Goal: Transaction & Acquisition: Purchase product/service

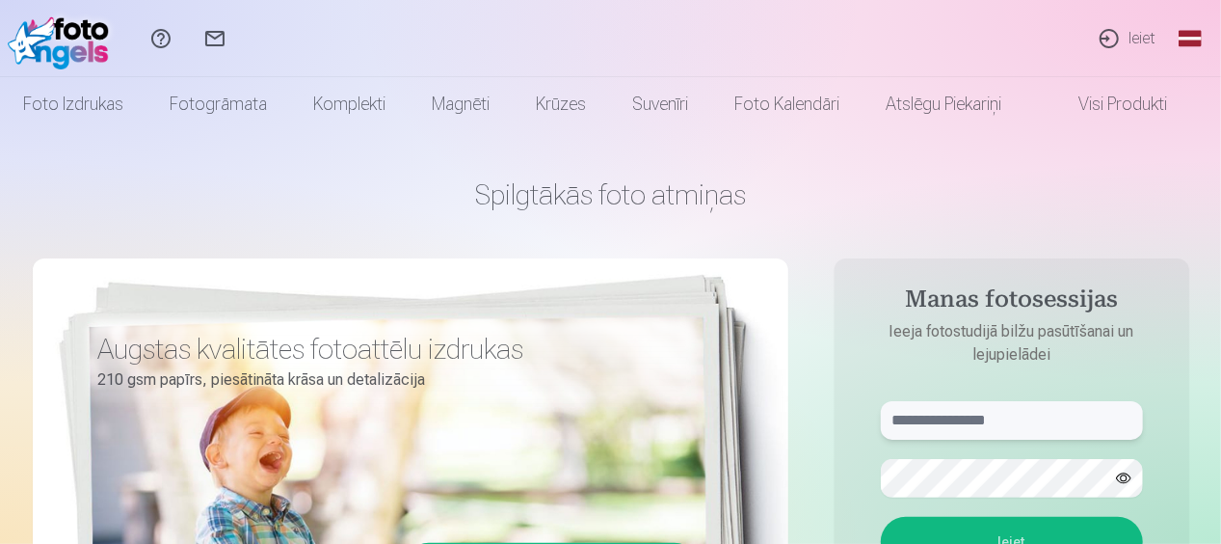
click at [1003, 422] on input "text" at bounding box center [1012, 420] width 262 height 39
type input "**********"
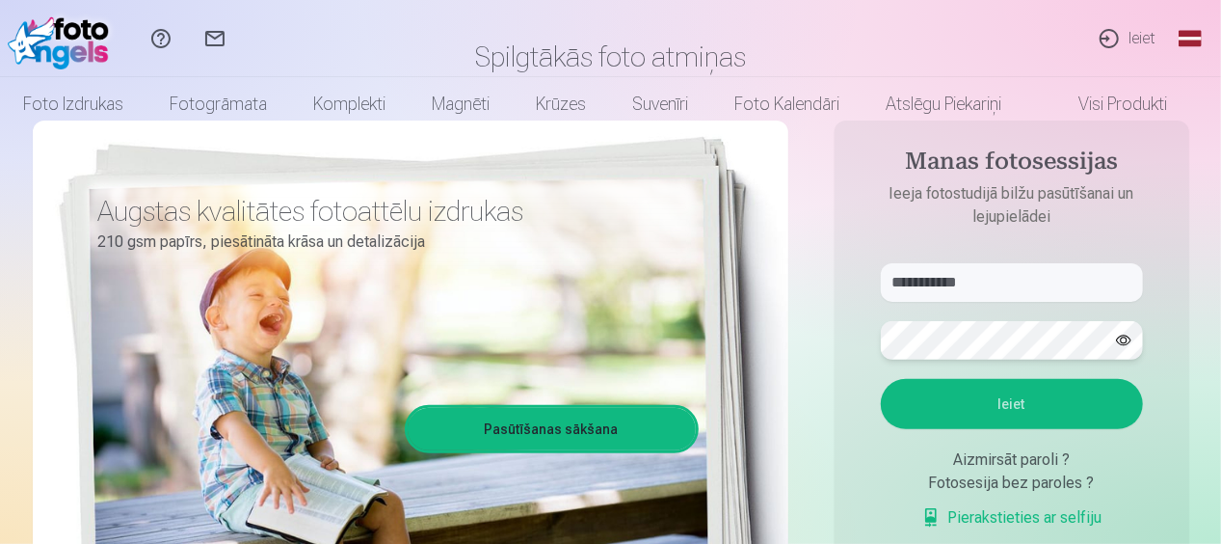
scroll to position [142, 0]
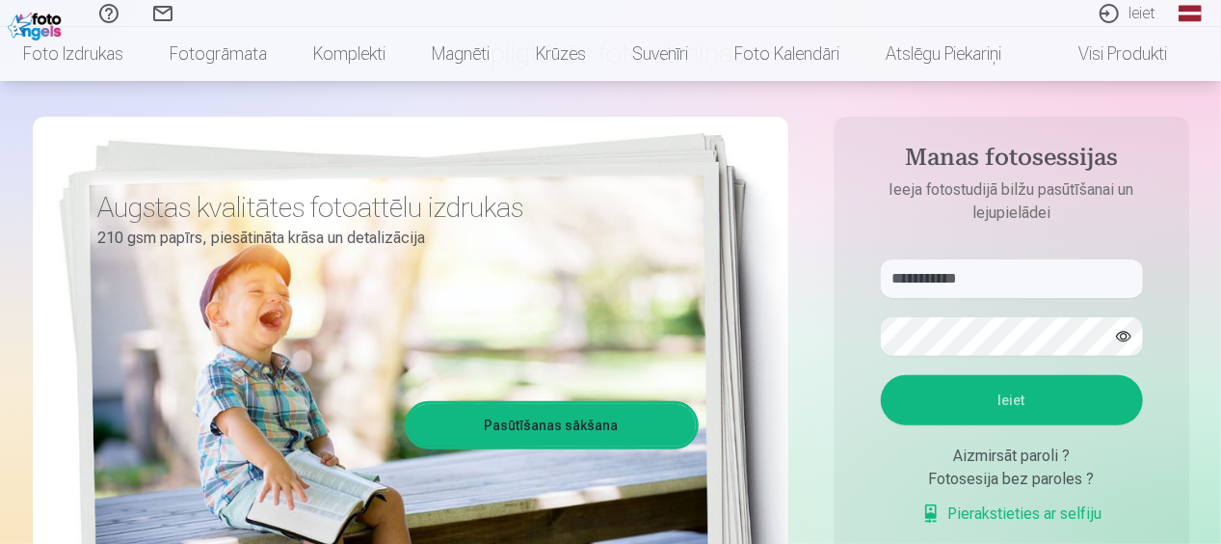
click at [1009, 409] on button "Ieiet" at bounding box center [1012, 400] width 262 height 50
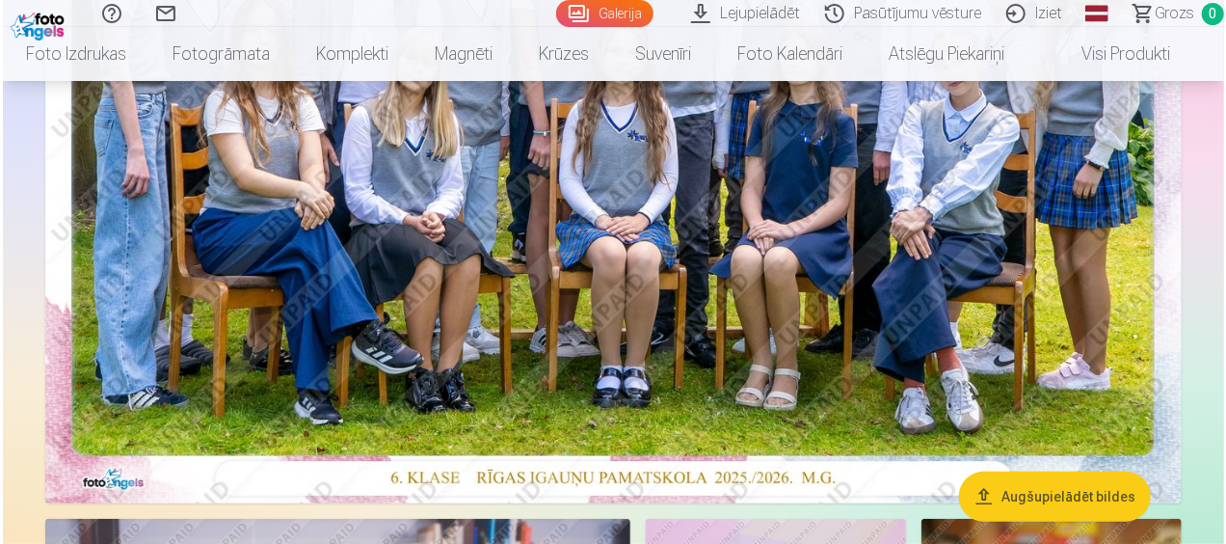
scroll to position [467, 0]
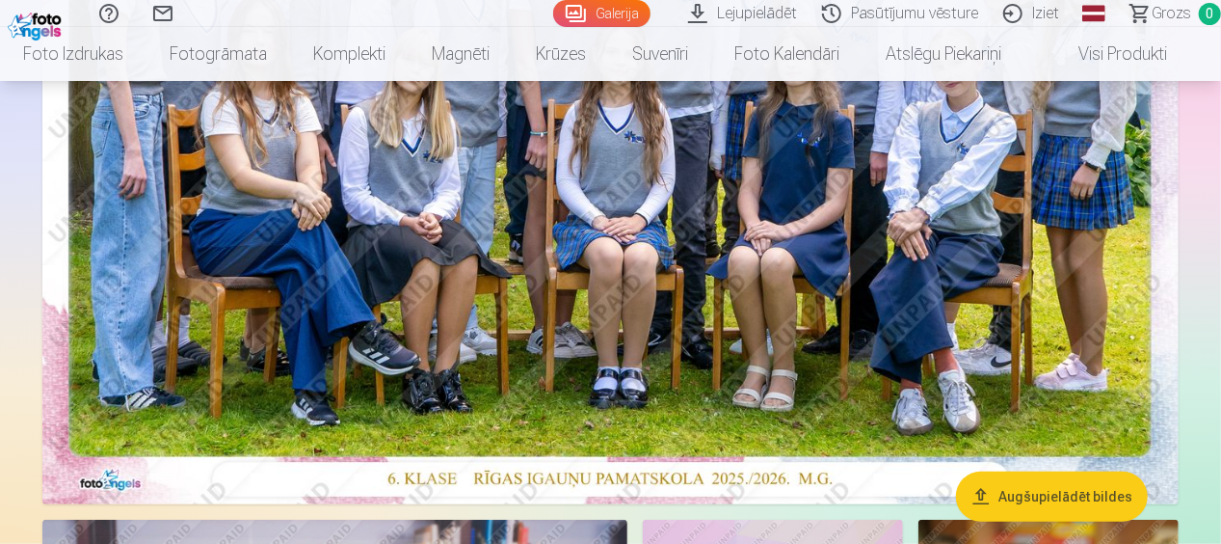
click at [979, 301] on img at bounding box center [610, 124] width 1137 height 759
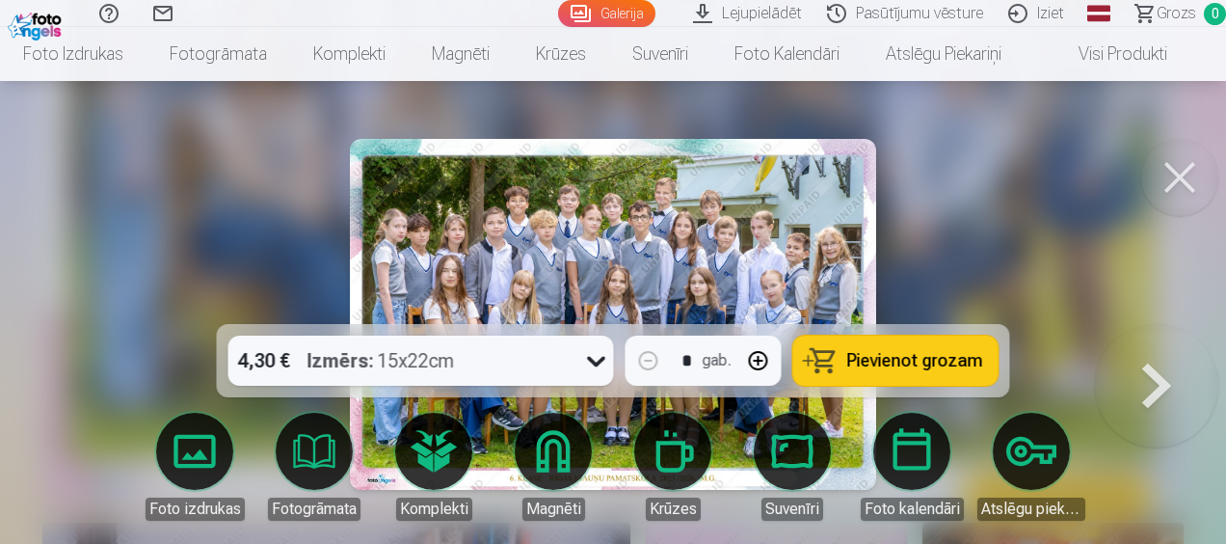
click at [909, 359] on span "Pievienot grozam" at bounding box center [915, 360] width 136 height 17
click at [1155, 324] on button at bounding box center [1156, 324] width 123 height 0
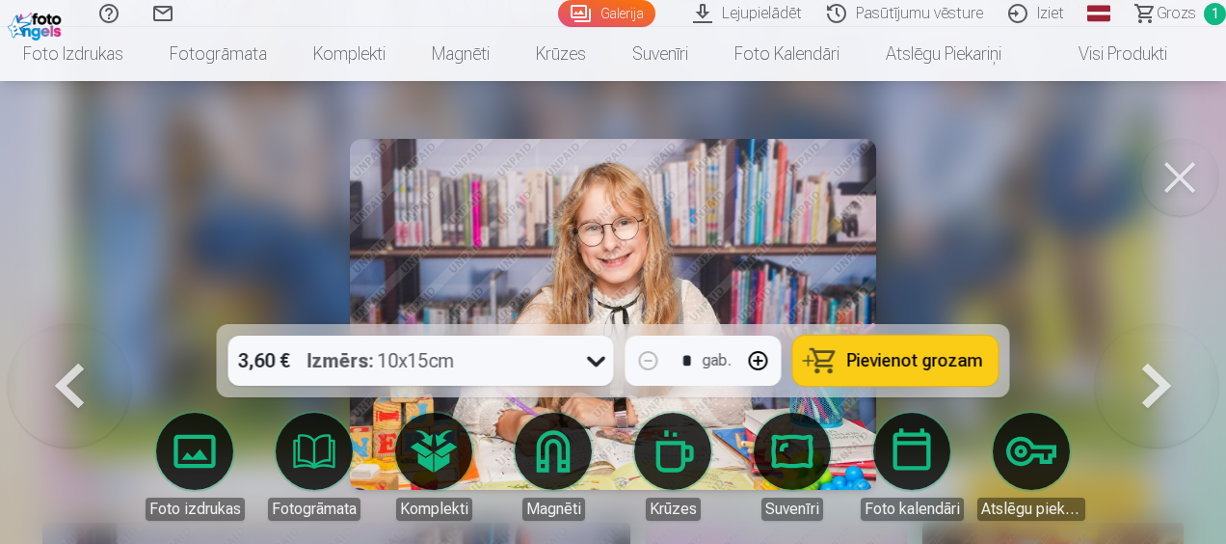
click at [1155, 324] on button at bounding box center [1156, 324] width 123 height 0
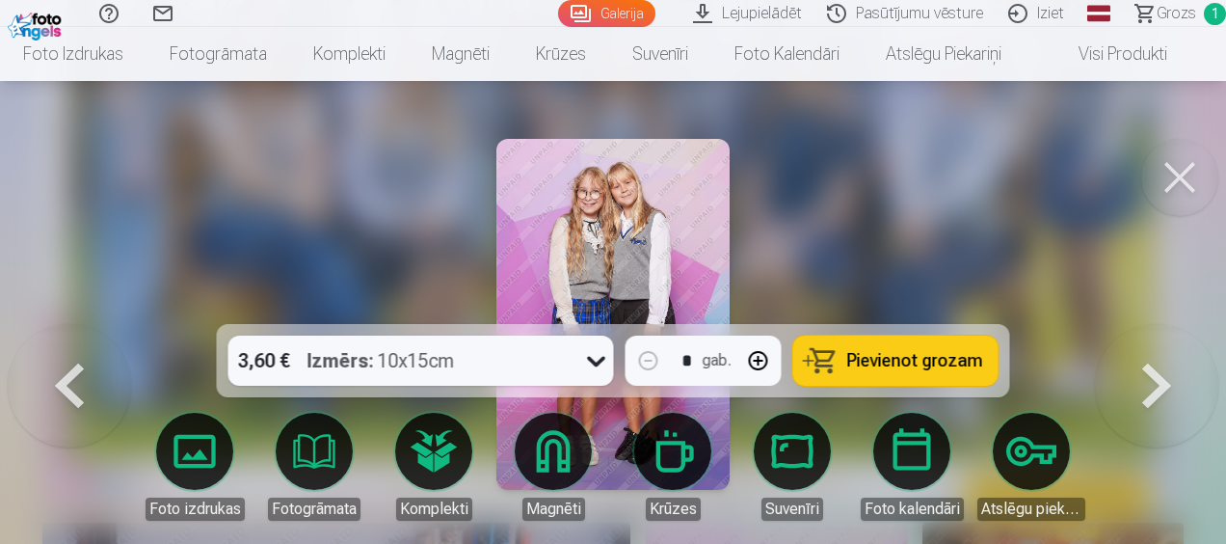
click at [1155, 324] on button at bounding box center [1156, 324] width 123 height 0
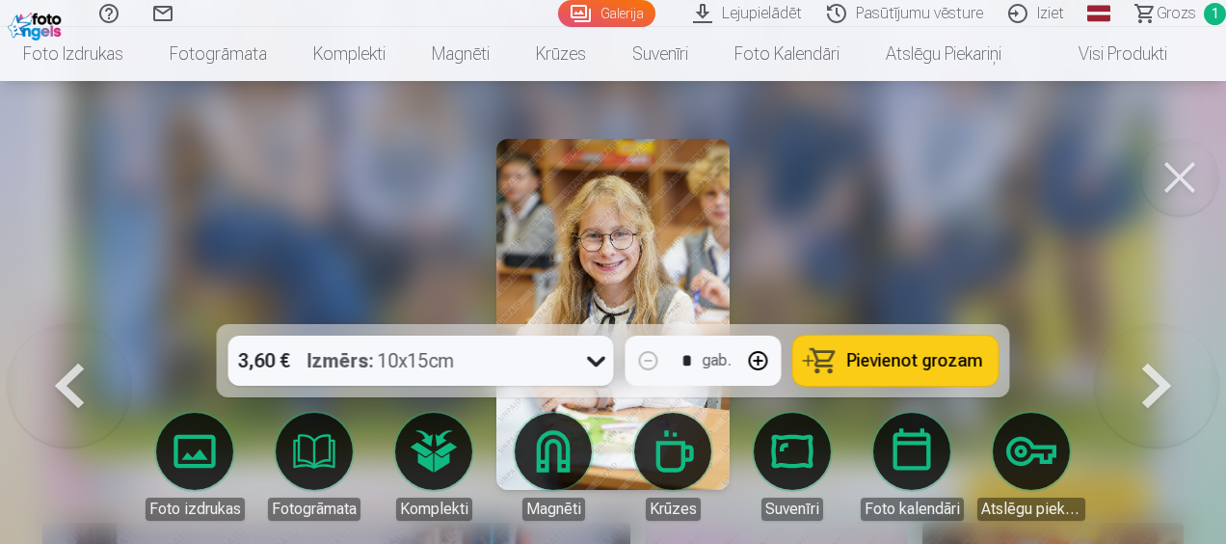
click at [1155, 324] on button at bounding box center [1156, 324] width 123 height 0
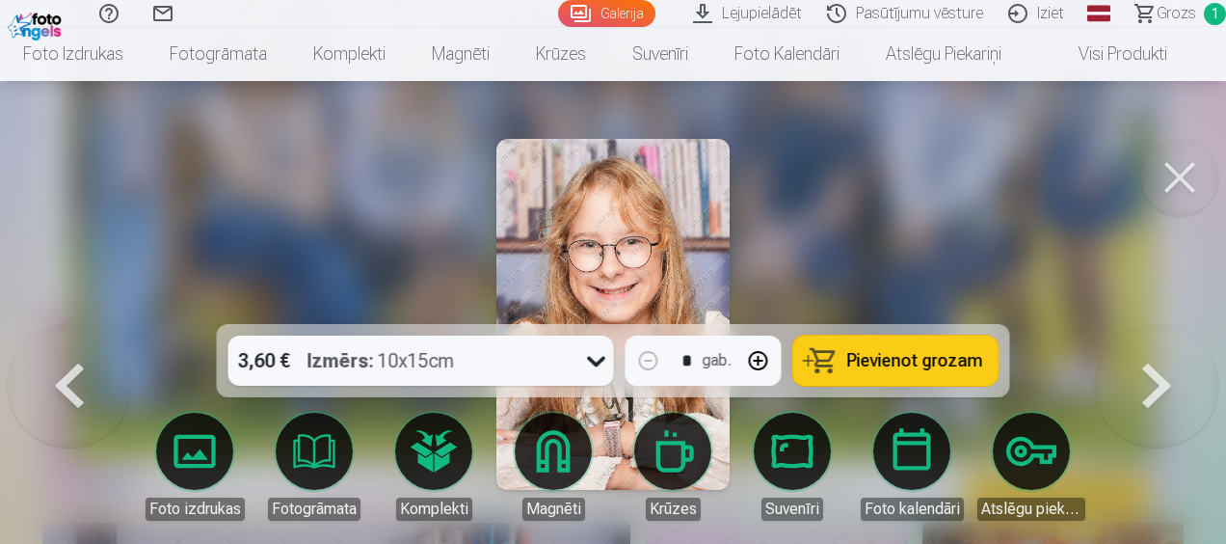
click at [1155, 324] on button at bounding box center [1156, 324] width 123 height 0
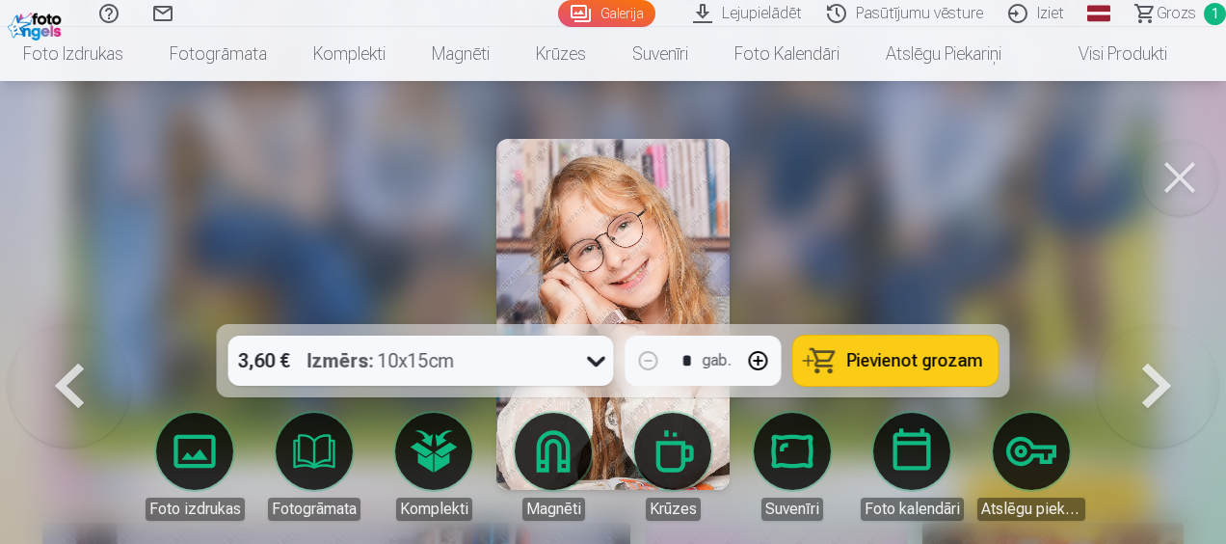
click at [914, 362] on span "Pievienot grozam" at bounding box center [915, 360] width 136 height 17
click at [1153, 324] on button at bounding box center [1156, 324] width 123 height 0
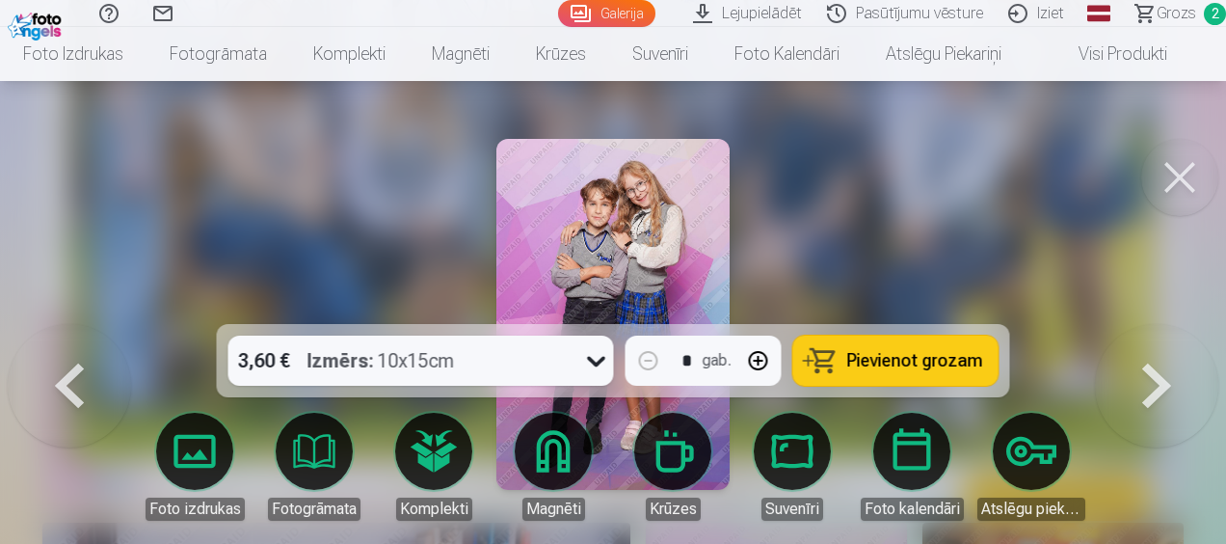
click at [762, 362] on button "button" at bounding box center [759, 360] width 46 height 46
click at [891, 357] on span "Pievienot grozam" at bounding box center [915, 360] width 136 height 17
type input "*"
click at [1157, 324] on button at bounding box center [1156, 324] width 123 height 0
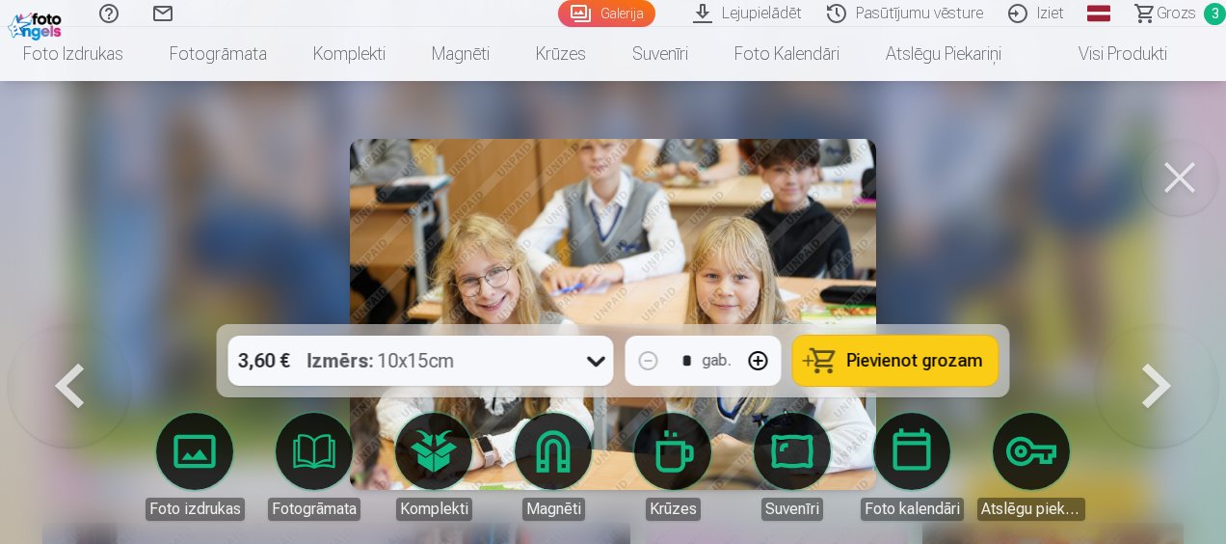
click at [1157, 324] on button at bounding box center [1156, 324] width 123 height 0
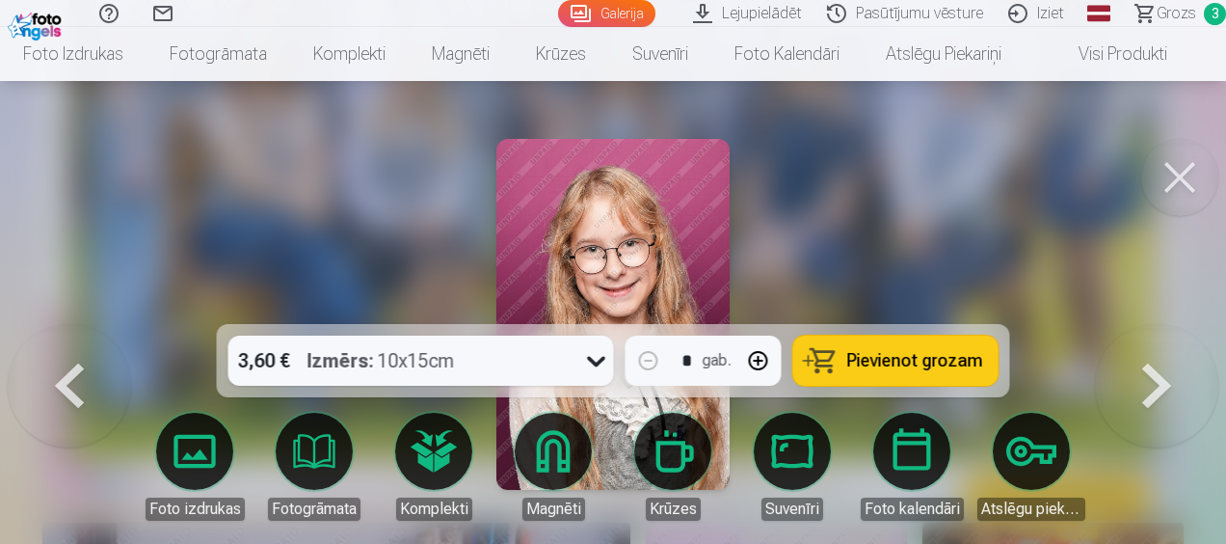
click at [1157, 324] on button at bounding box center [1156, 324] width 123 height 0
